Goal: Task Accomplishment & Management: Manage account settings

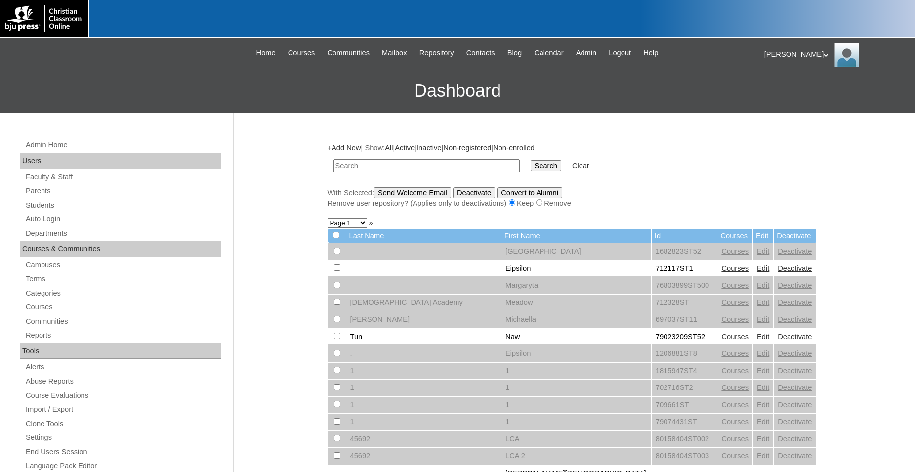
click at [105, 59] on div "[PERSON_NAME] My Profile My Settings Logout |N|Staff||3445 Skip to Main Content…" at bounding box center [457, 76] width 915 height 76
click at [592, 51] on span "Admin" at bounding box center [586, 52] width 21 height 11
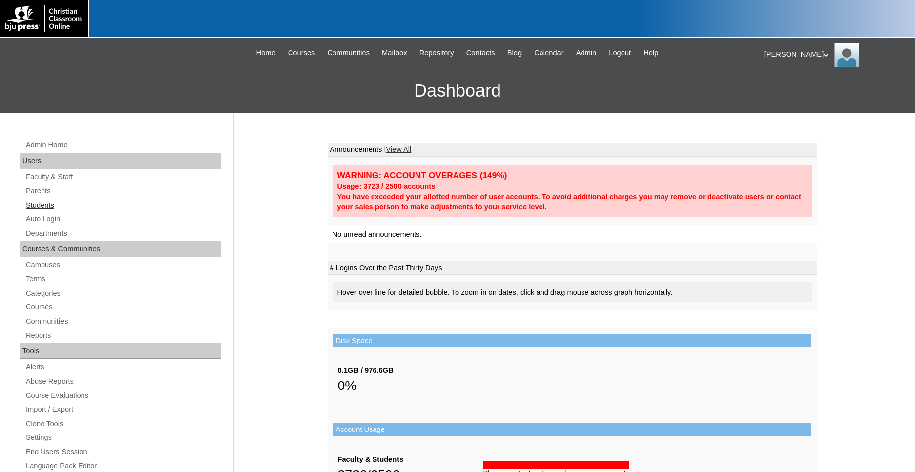
click at [45, 207] on link "Students" at bounding box center [123, 205] width 196 height 12
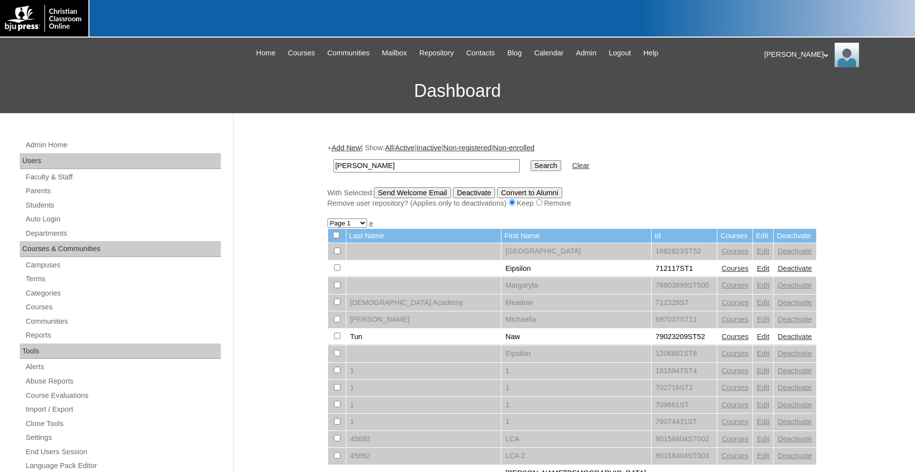
type input "cresswell"
click at [531, 160] on input "Search" at bounding box center [546, 165] width 31 height 11
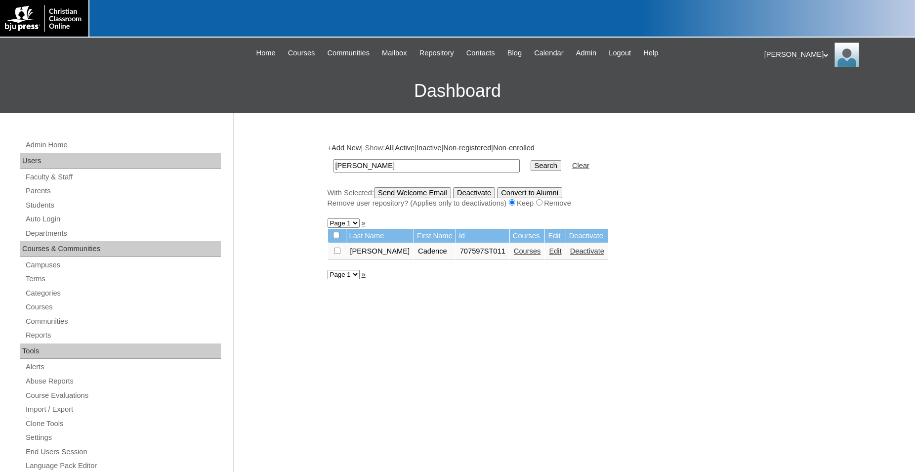
click at [549, 254] on link "Edit" at bounding box center [555, 251] width 12 height 8
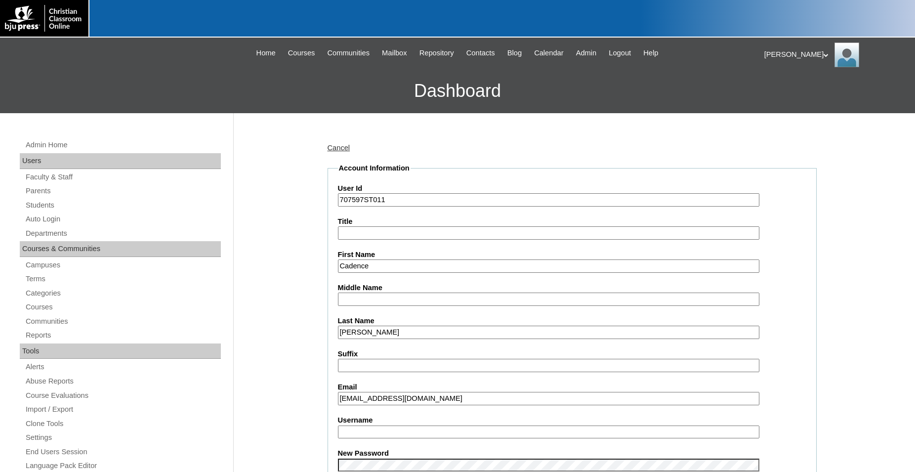
click at [366, 401] on input "[EMAIL_ADDRESS][DOMAIN_NAME]" at bounding box center [549, 398] width 422 height 13
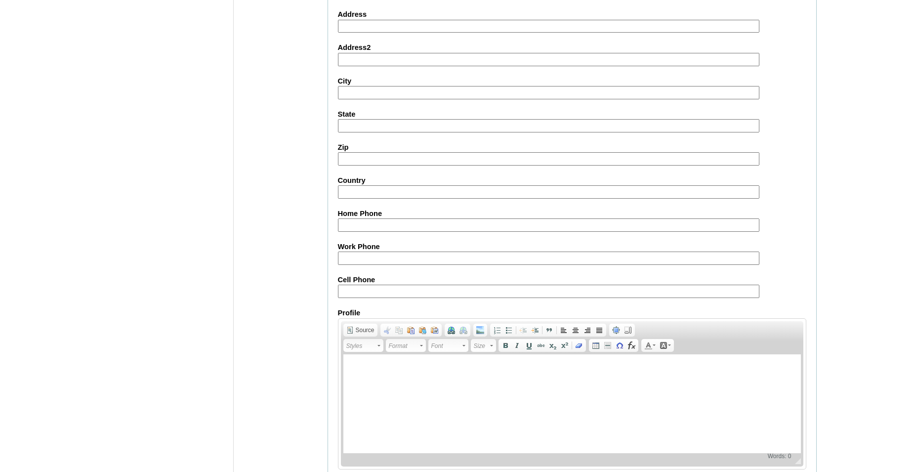
scroll to position [1051, 0]
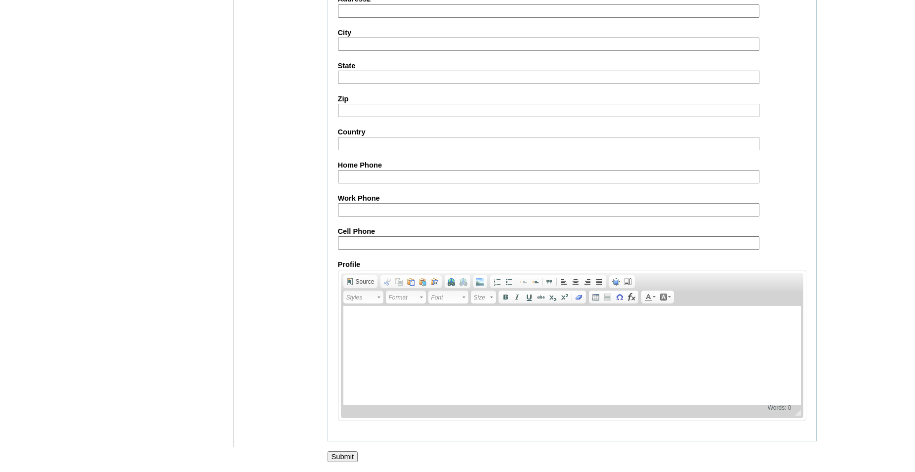
type input "[EMAIL_ADDRESS][DOMAIN_NAME]"
click at [342, 457] on input "Submit" at bounding box center [343, 456] width 31 height 11
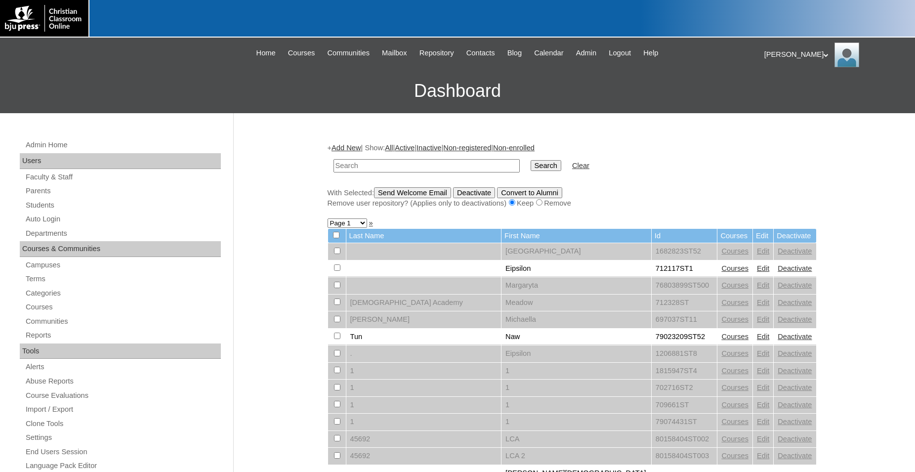
click at [406, 162] on input "text" at bounding box center [427, 165] width 186 height 13
type input "cresswell"
click at [531, 160] on input "Search" at bounding box center [546, 165] width 31 height 11
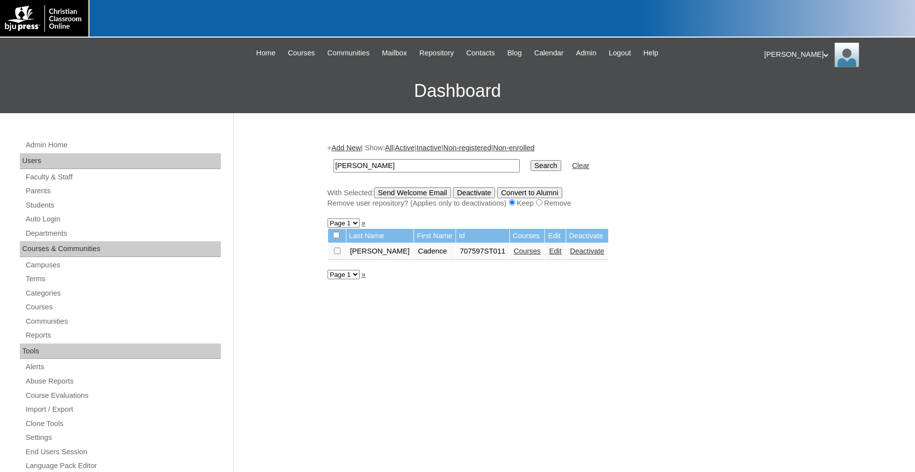
click at [338, 254] on input "checkbox" at bounding box center [337, 251] width 6 height 6
checkbox input "true"
click at [417, 197] on input "Send Welcome Email" at bounding box center [412, 192] width 77 height 11
